Goal: Transaction & Acquisition: Obtain resource

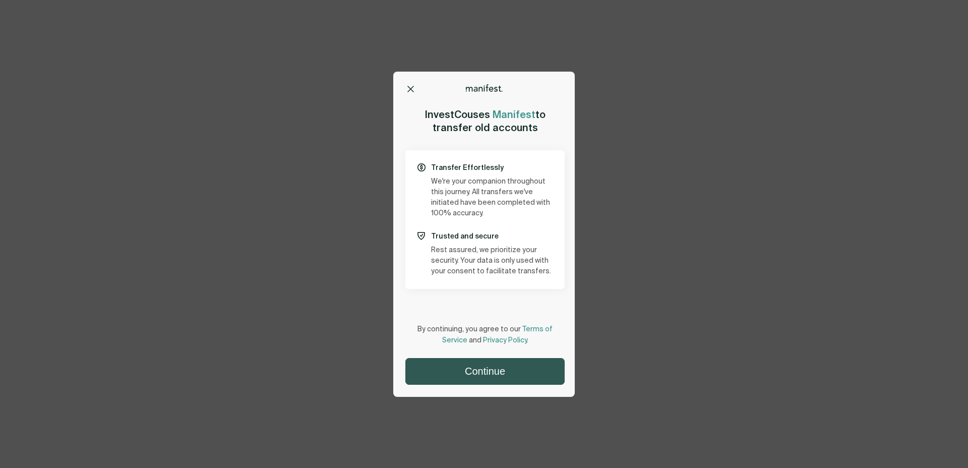
click at [481, 369] on button "Continue" at bounding box center [485, 372] width 158 height 26
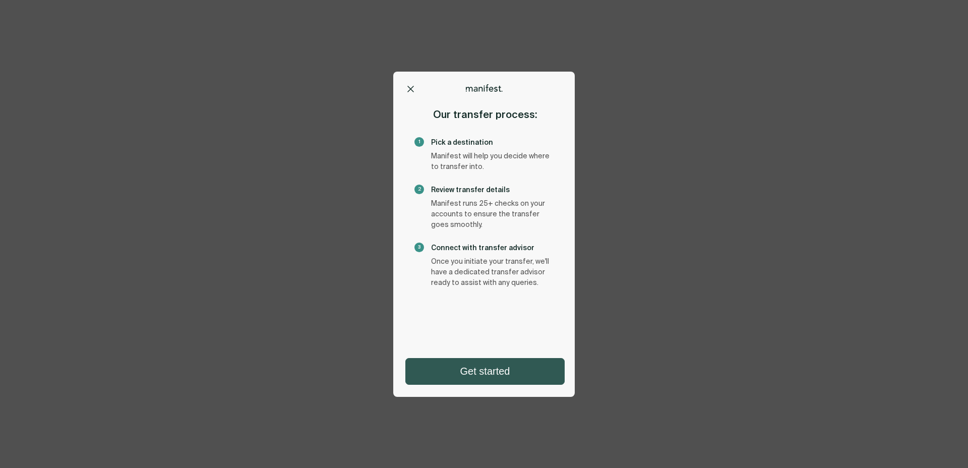
click at [475, 366] on button "Get started" at bounding box center [485, 372] width 158 height 26
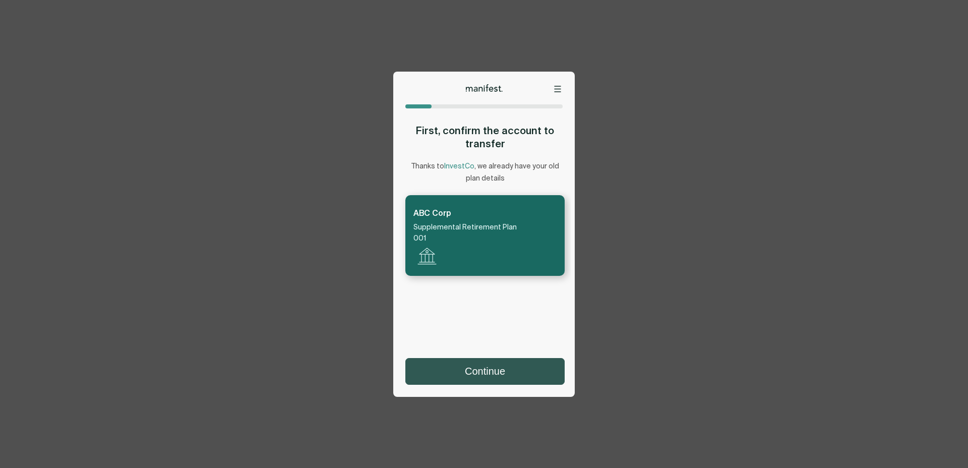
click at [484, 379] on button "Continue" at bounding box center [485, 372] width 158 height 26
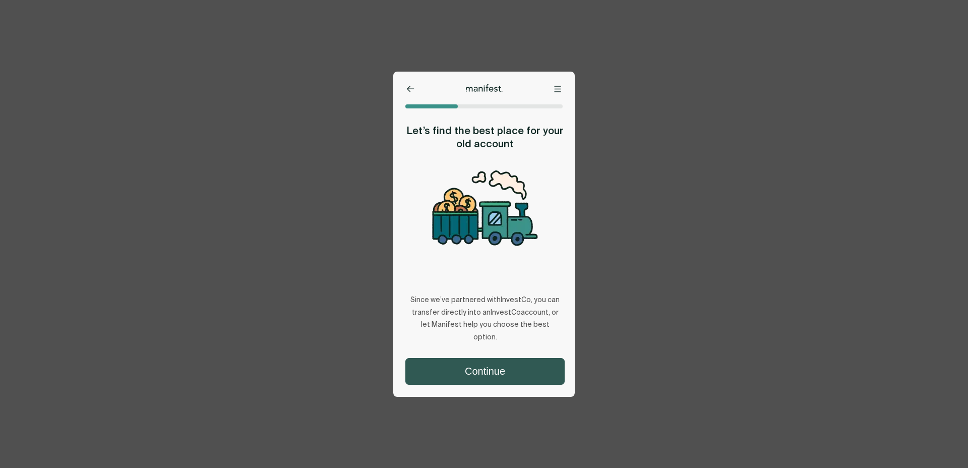
click at [484, 365] on button "Continue" at bounding box center [485, 372] width 158 height 26
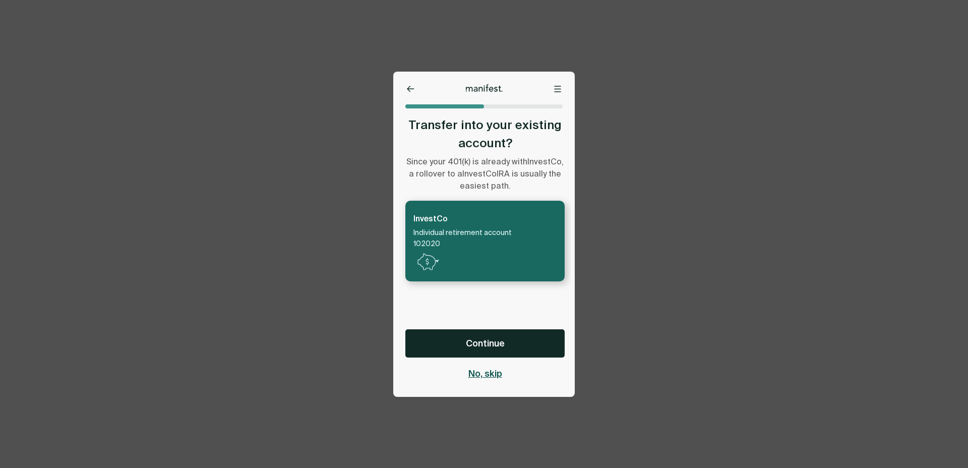
click at [487, 374] on span "No, skip" at bounding box center [486, 374] width 34 height 12
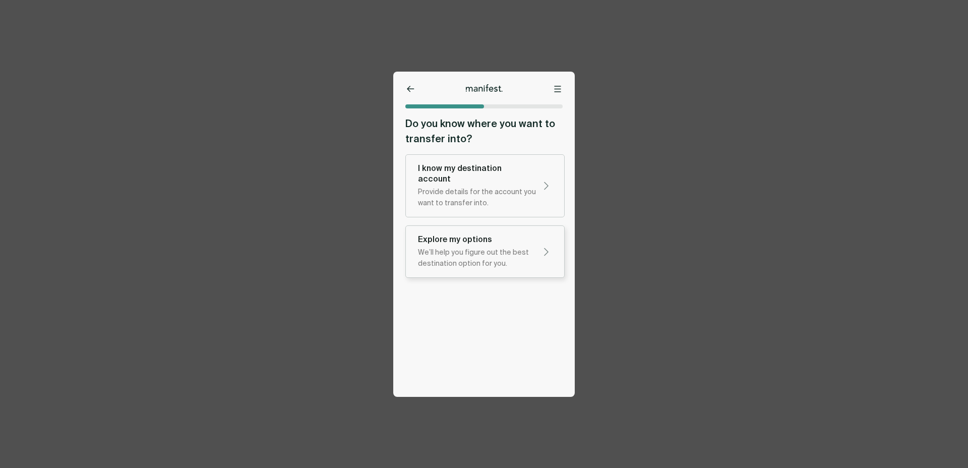
click at [484, 234] on div "Explore my options" at bounding box center [477, 239] width 118 height 11
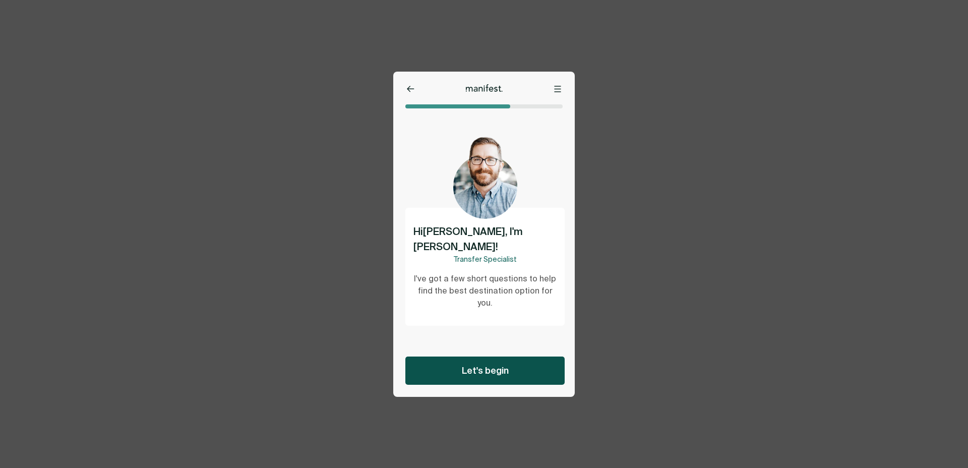
click at [486, 363] on button "Let's begin" at bounding box center [485, 371] width 159 height 28
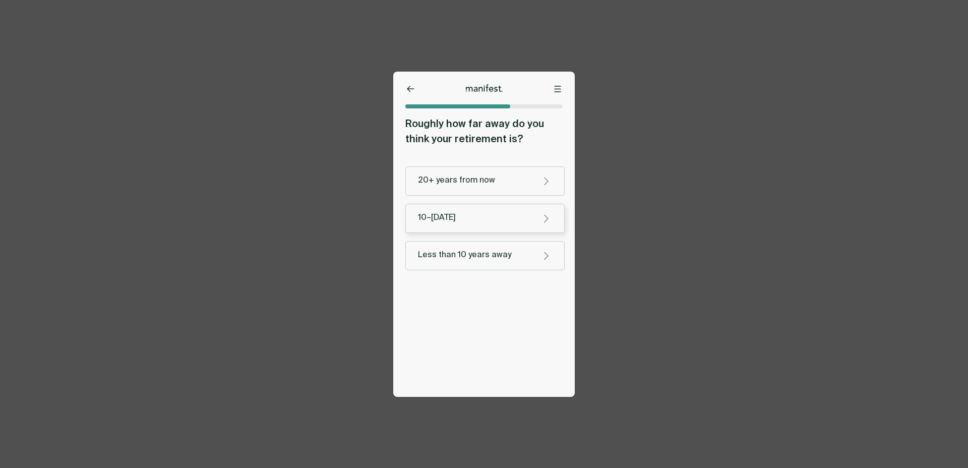
click at [474, 230] on button "10–20 years from now" at bounding box center [485, 218] width 159 height 29
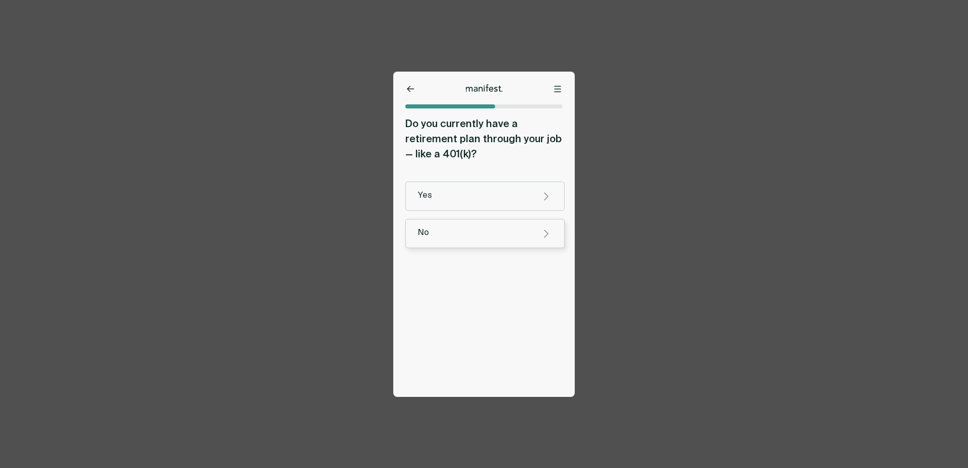
click at [471, 221] on button "No" at bounding box center [485, 233] width 159 height 29
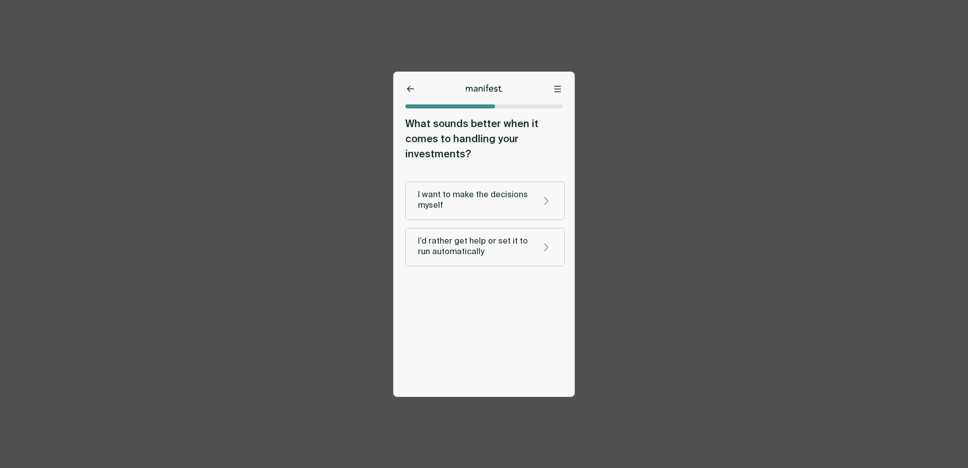
click at [470, 224] on div "I want to make the decisions myself I’d rather get help or set it to run automa…" at bounding box center [485, 224] width 159 height 85
click at [470, 205] on div "I want to make the decisions myself" at bounding box center [475, 200] width 114 height 21
click at [473, 228] on button "Not very — I’d rather have guidance" at bounding box center [485, 247] width 159 height 38
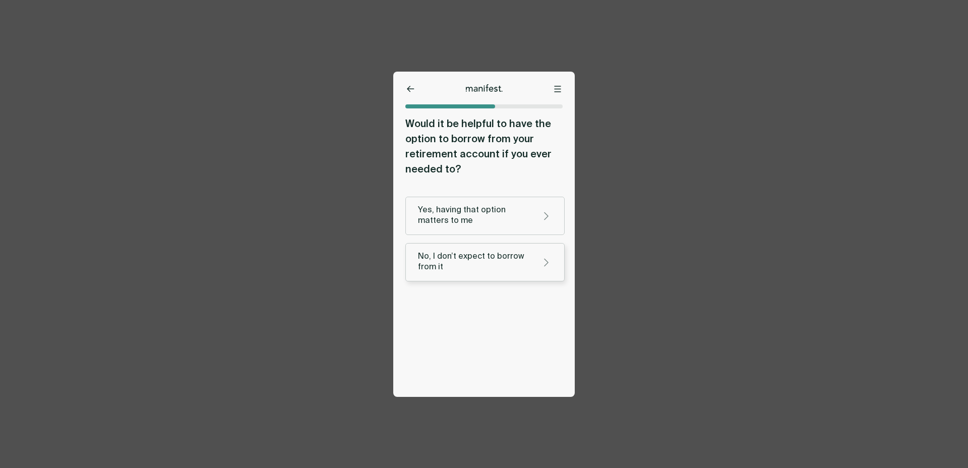
click at [473, 267] on div "No, I don’t expect to borrow from it" at bounding box center [475, 262] width 114 height 21
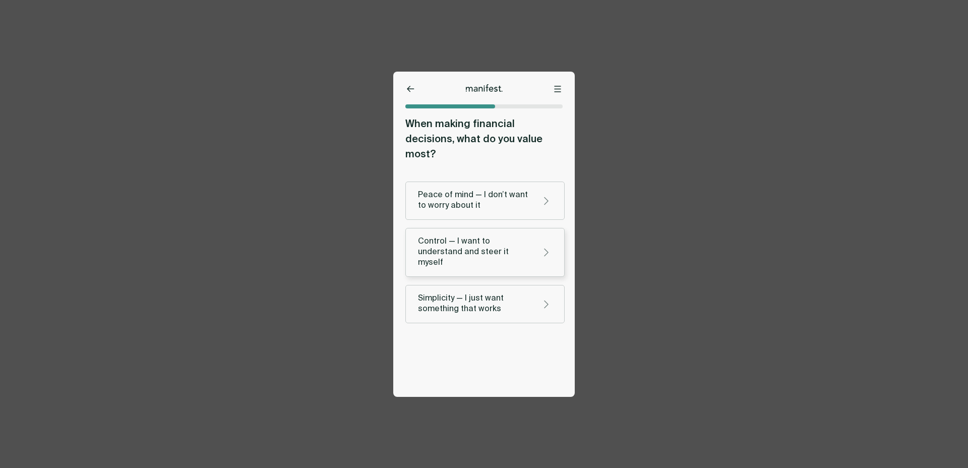
click at [471, 237] on div "Control — I want to understand and steer it myself" at bounding box center [475, 253] width 114 height 32
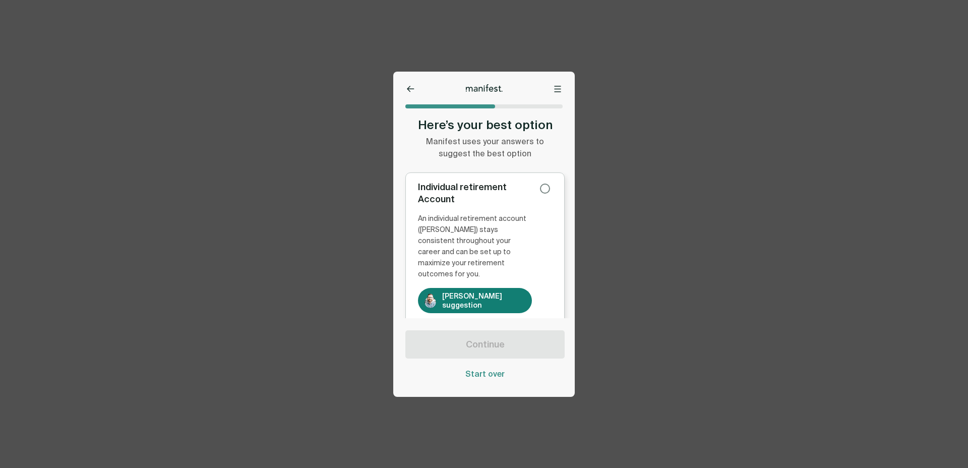
click at [475, 250] on div "An individual retirement account (IRA) stays consistent throughout your career …" at bounding box center [475, 246] width 114 height 67
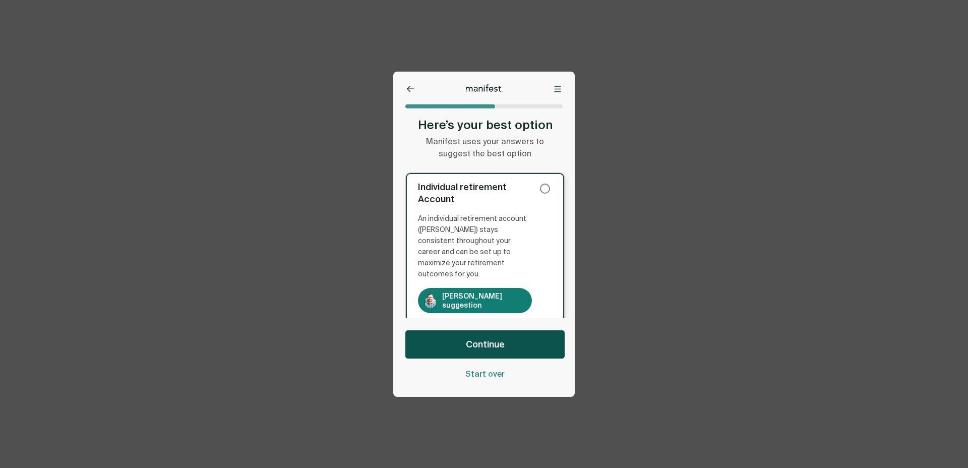
click at [477, 350] on span "Continue" at bounding box center [485, 344] width 39 height 12
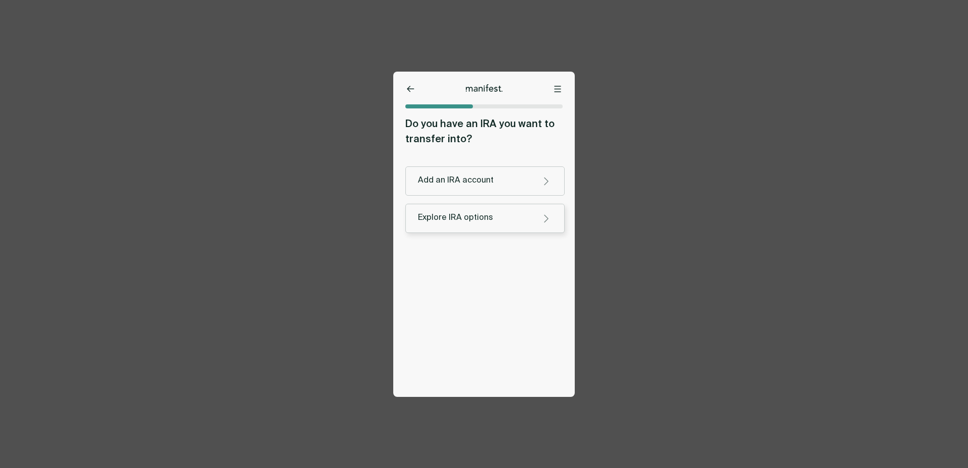
click at [469, 221] on div "Explore IRA options" at bounding box center [475, 218] width 114 height 11
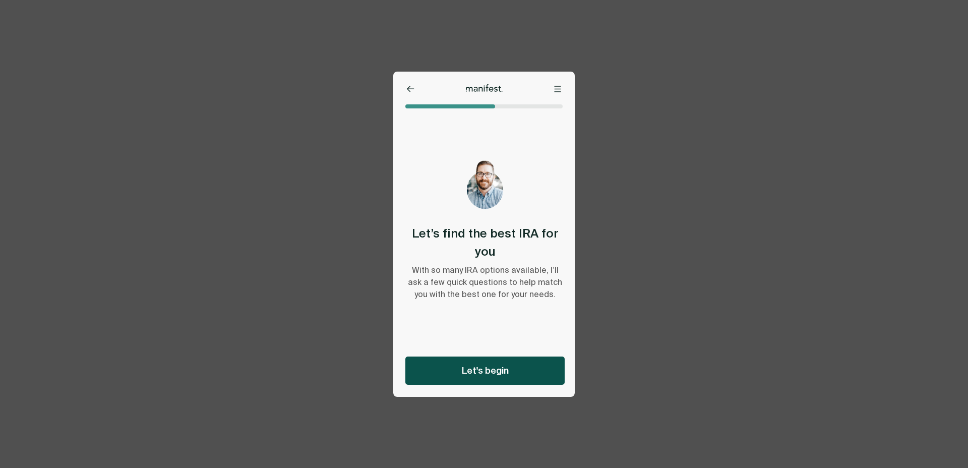
click at [486, 362] on button "Let's begin" at bounding box center [485, 371] width 159 height 28
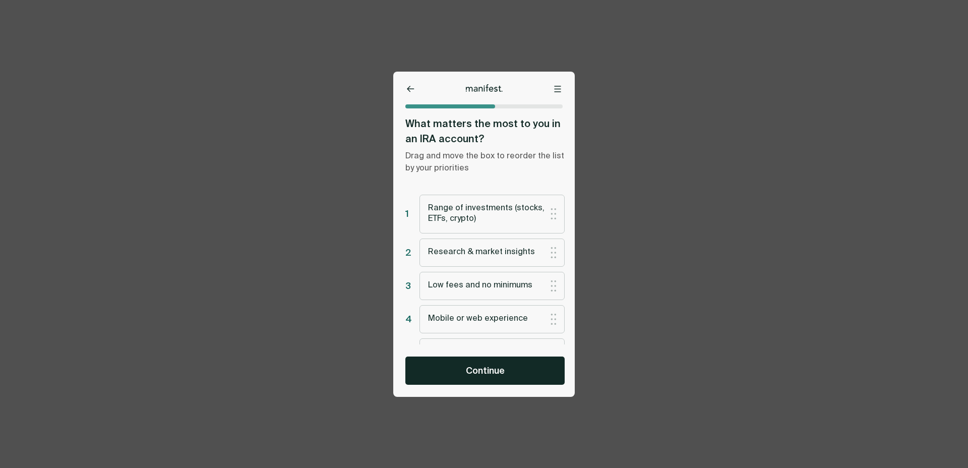
click at [486, 362] on button "Continue" at bounding box center [485, 371] width 159 height 28
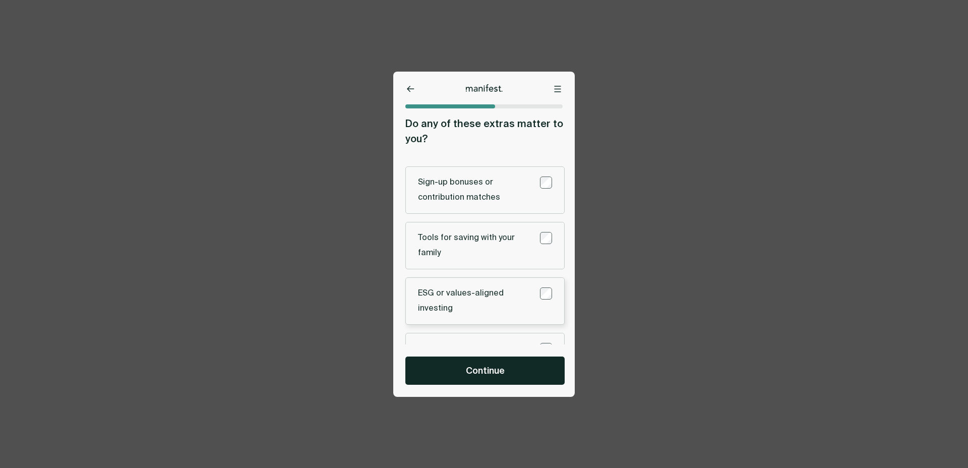
click at [477, 313] on div "ESG or values-aligned investing" at bounding box center [475, 301] width 114 height 30
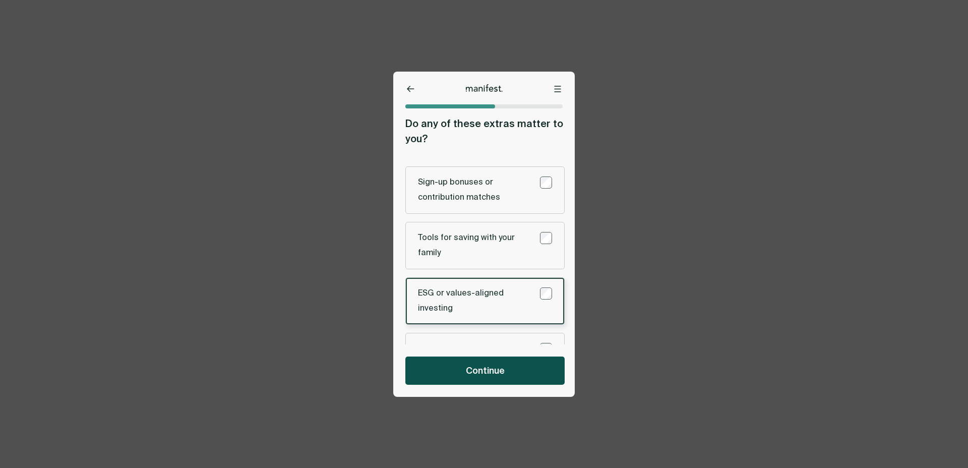
click at [479, 372] on span "Continue" at bounding box center [485, 371] width 39 height 12
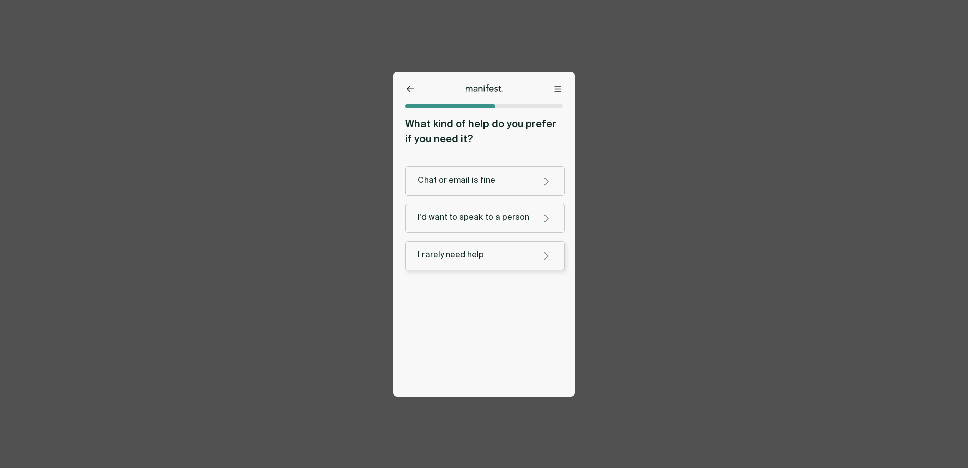
click at [470, 255] on div "I rarely need help" at bounding box center [475, 255] width 114 height 11
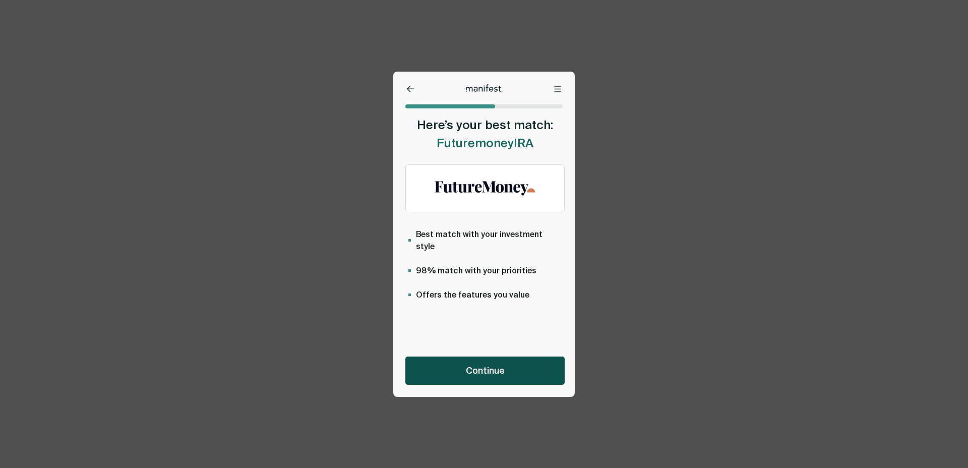
click at [471, 368] on span "Continue" at bounding box center [485, 371] width 39 height 12
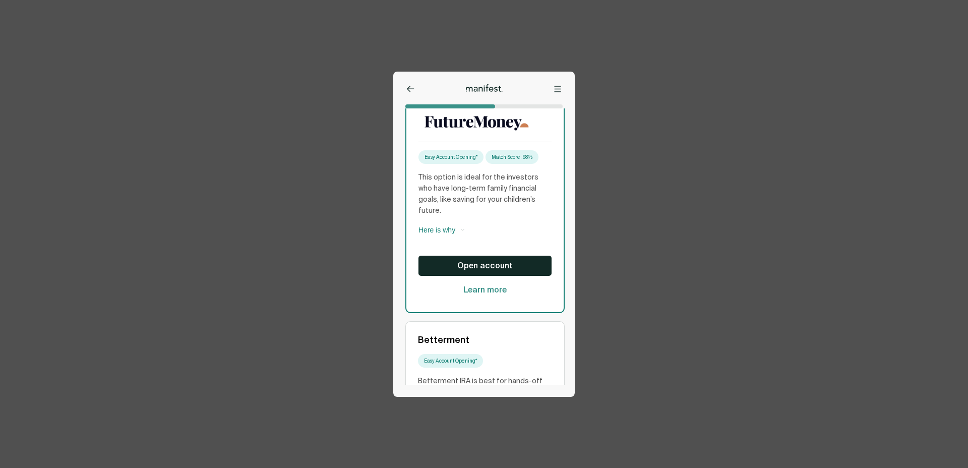
scroll to position [144, 0]
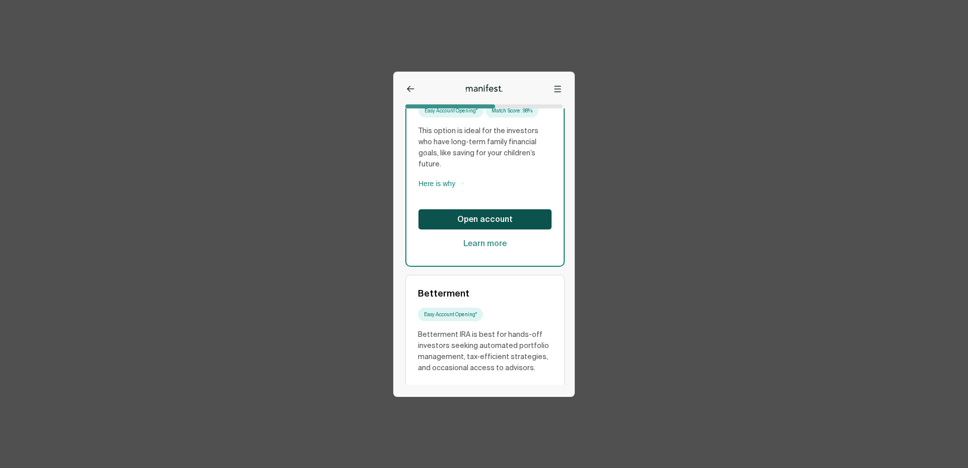
click at [487, 214] on span "Open account" at bounding box center [485, 219] width 55 height 11
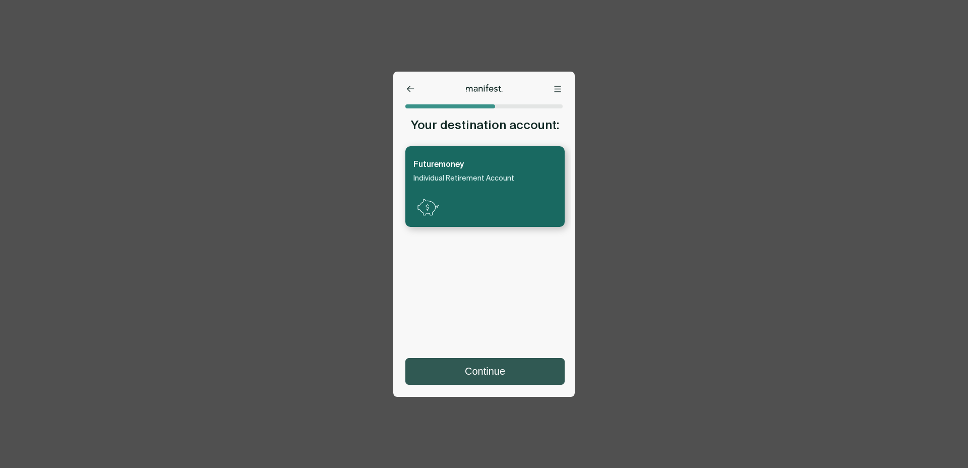
click at [480, 379] on button "Continue" at bounding box center [485, 372] width 158 height 26
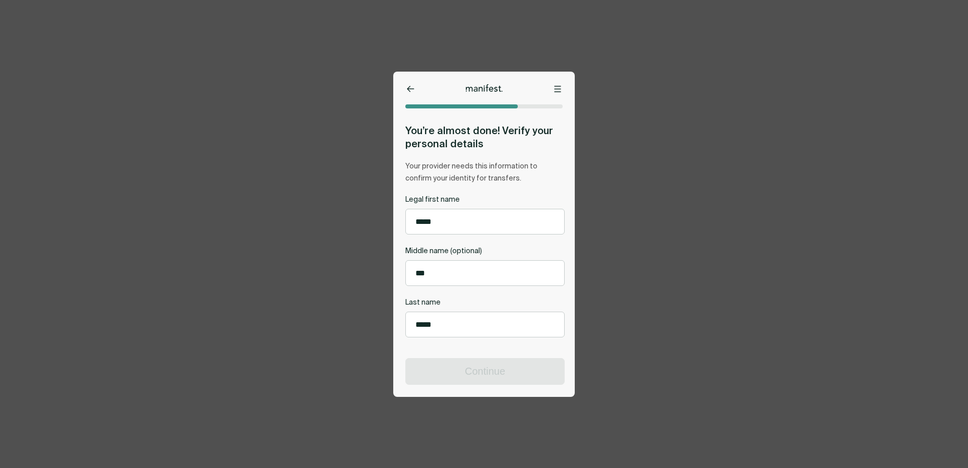
click at [559, 92] on button at bounding box center [558, 89] width 10 height 10
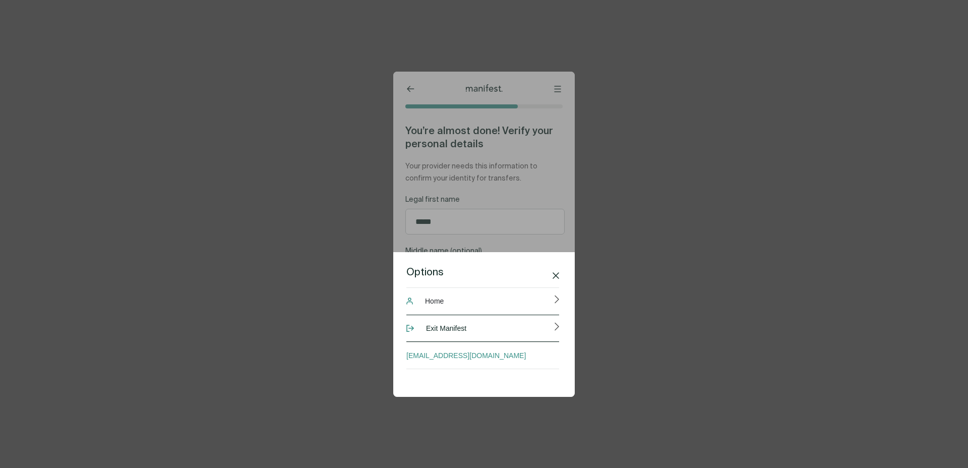
click at [461, 330] on span "Exit Manifest" at bounding box center [446, 328] width 40 height 20
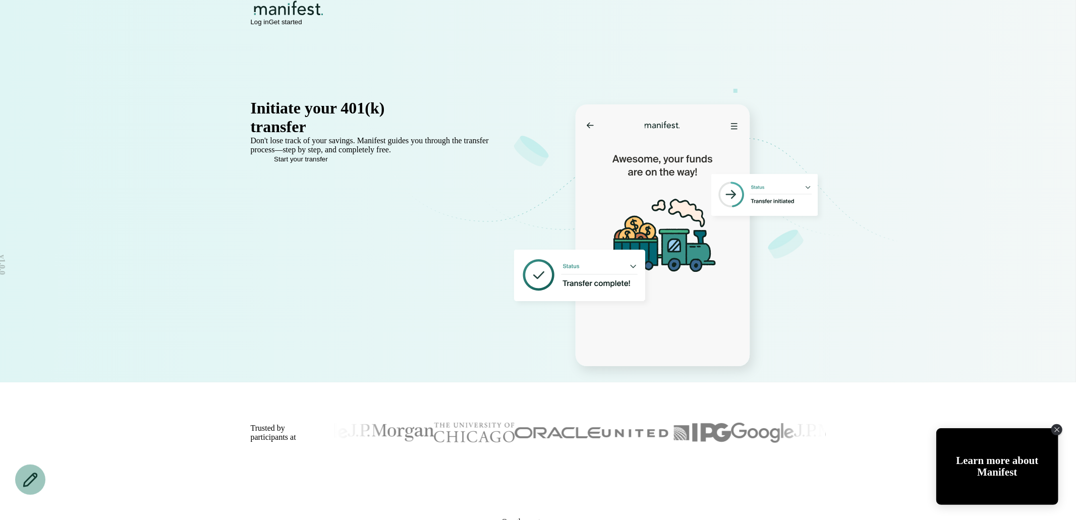
click at [269, 26] on span "Log in" at bounding box center [260, 22] width 18 height 8
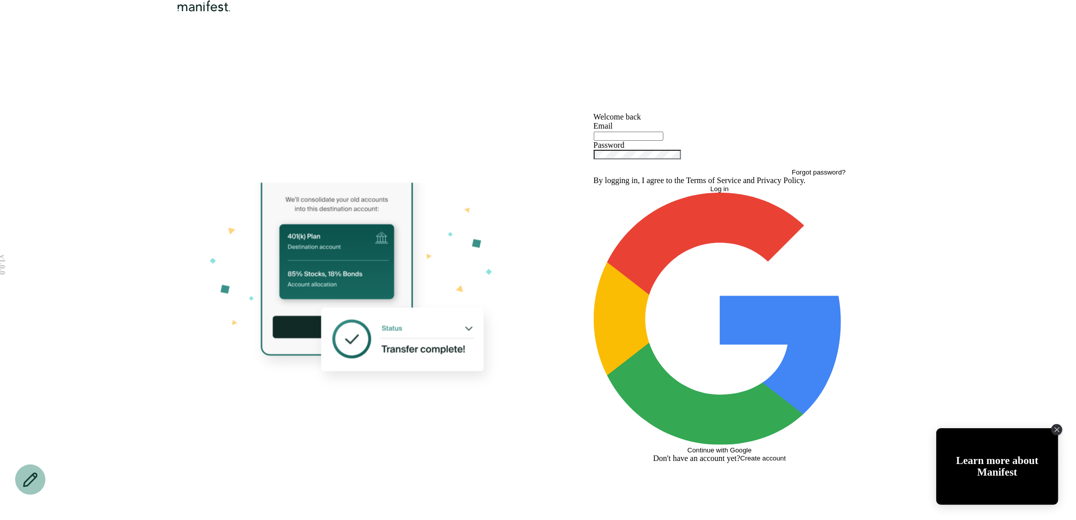
type input "**********"
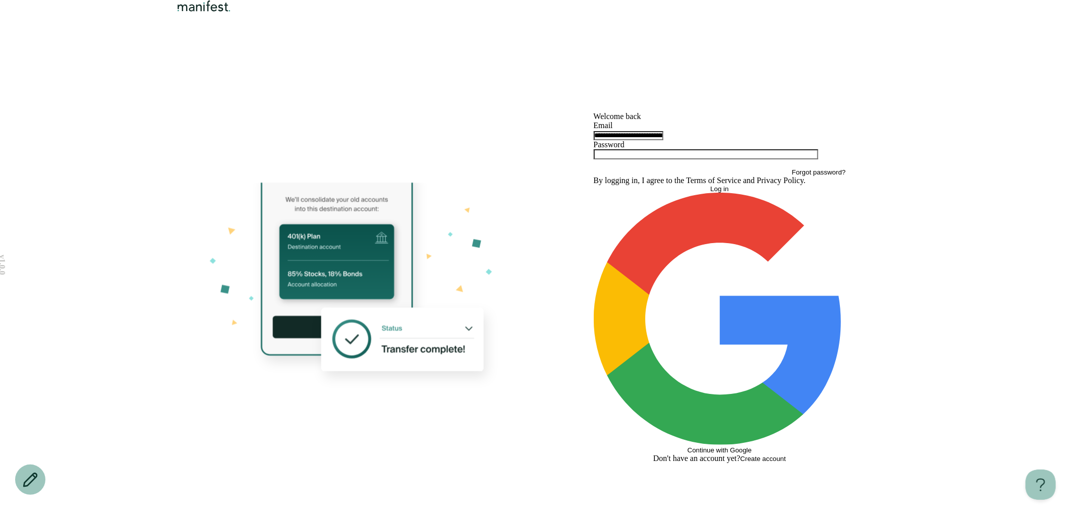
click at [663, 140] on input "**********" at bounding box center [629, 135] width 70 height 9
click at [686, 193] on button "Log in" at bounding box center [720, 189] width 252 height 8
